Goal: Task Accomplishment & Management: Manage account settings

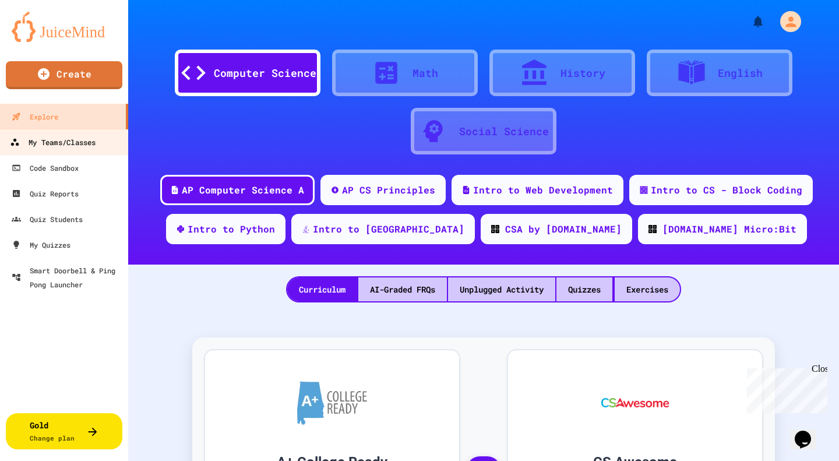
click at [88, 141] on div "My Teams/Classes" at bounding box center [53, 142] width 86 height 15
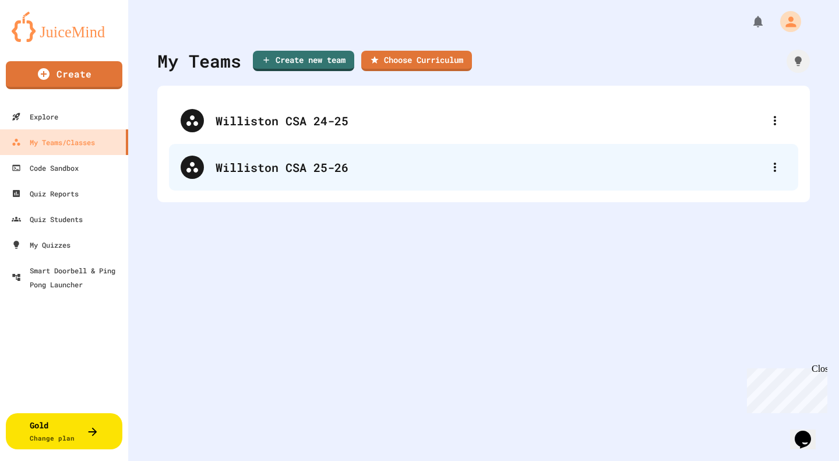
click at [253, 164] on div "Williston CSA 25-26" at bounding box center [488, 166] width 547 height 17
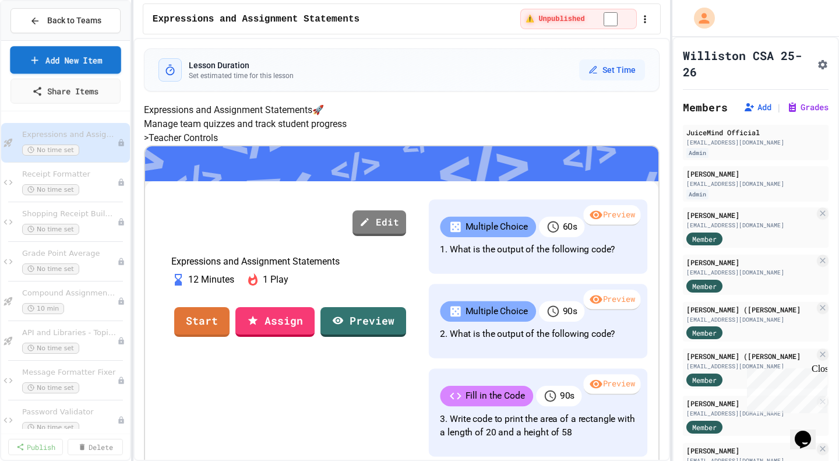
click at [96, 65] on link "Add New Item" at bounding box center [65, 59] width 111 height 27
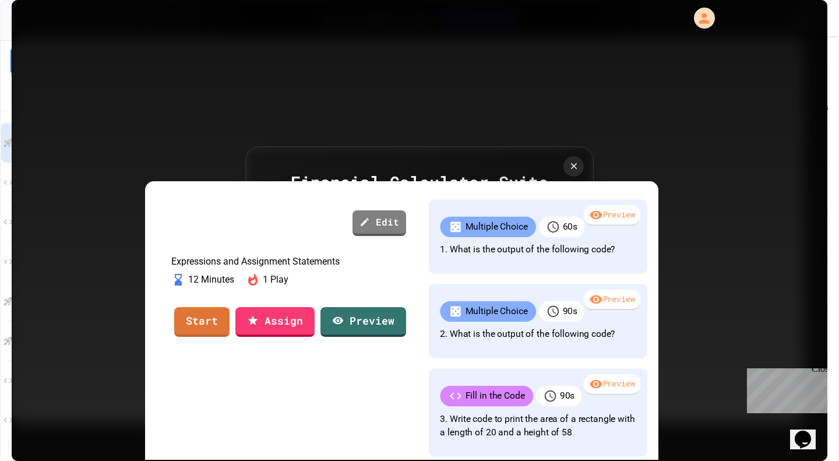
click at [464, 259] on link "Preview First" at bounding box center [500, 273] width 137 height 36
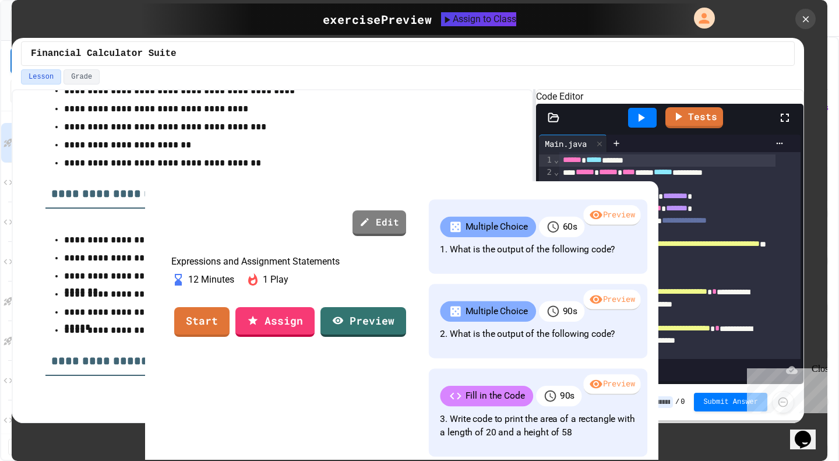
scroll to position [175, 0]
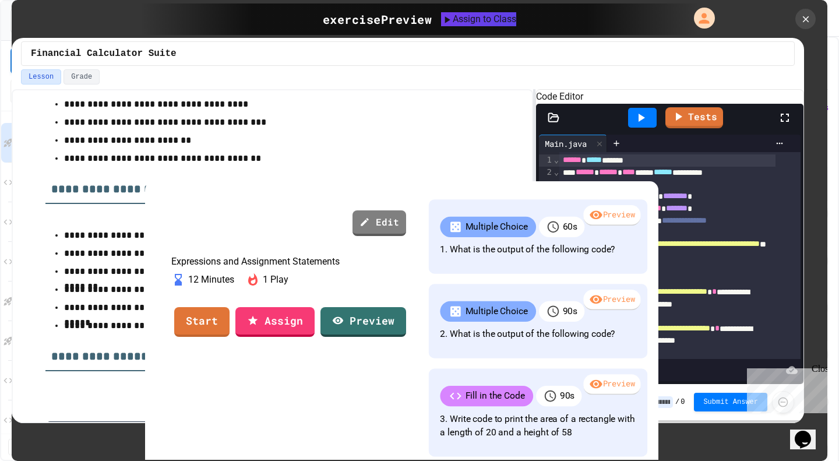
click at [782, 125] on icon at bounding box center [785, 118] width 14 height 14
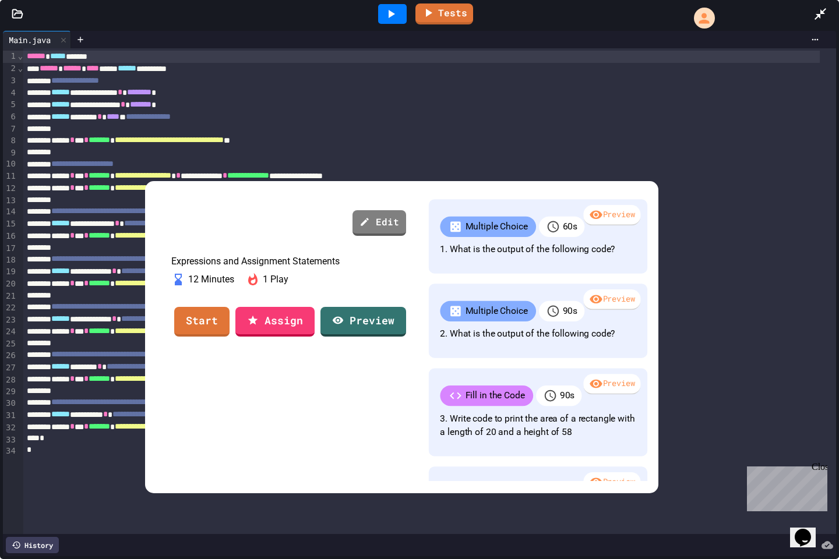
click at [819, 17] on icon at bounding box center [820, 14] width 12 height 12
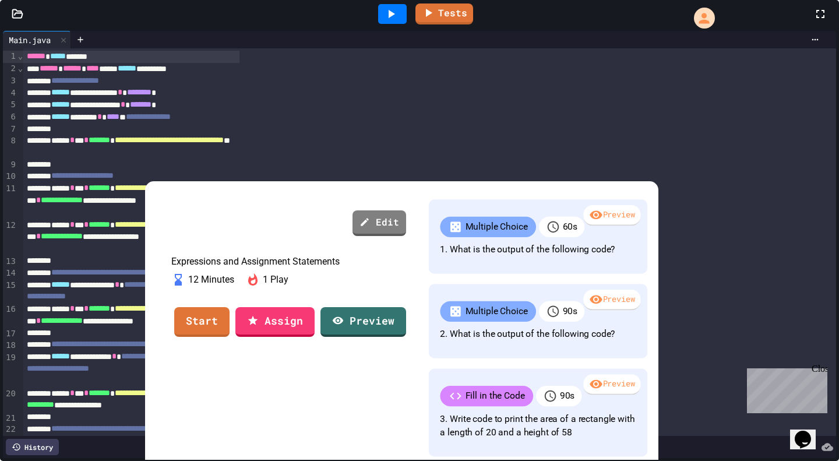
scroll to position [181, 0]
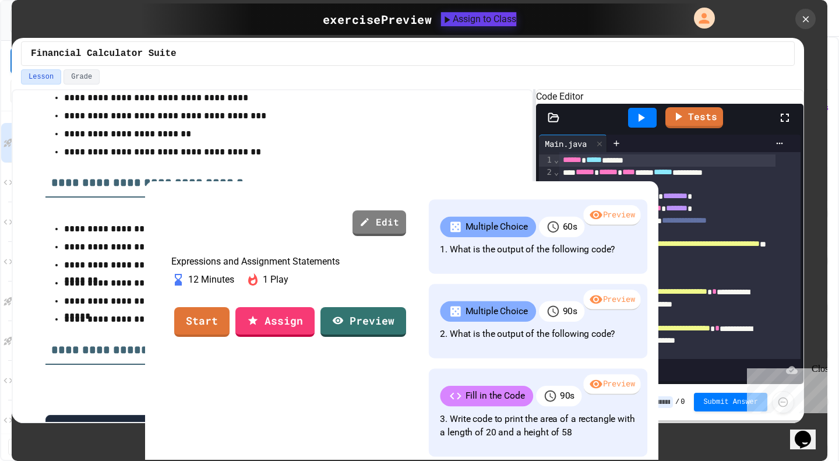
click at [454, 5] on div "exercise Preview Assign to Class" at bounding box center [419, 18] width 559 height 31
click at [450, 16] on div "Assign to Class" at bounding box center [479, 19] width 76 height 14
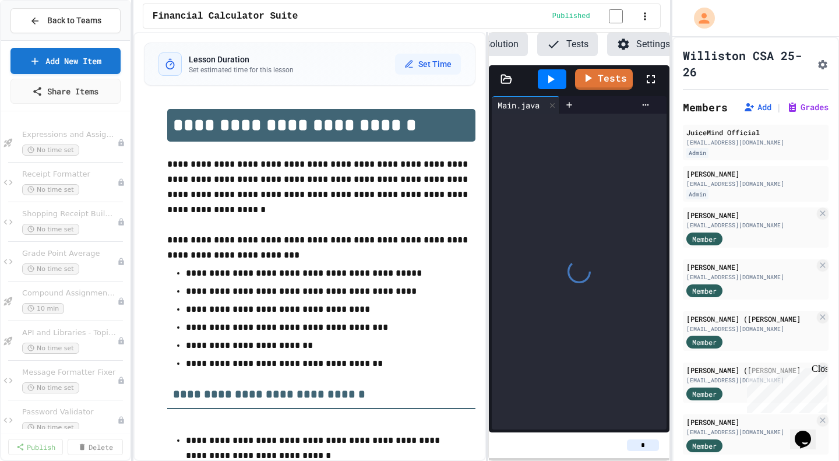
scroll to position [0, 111]
